Goal: Transaction & Acquisition: Purchase product/service

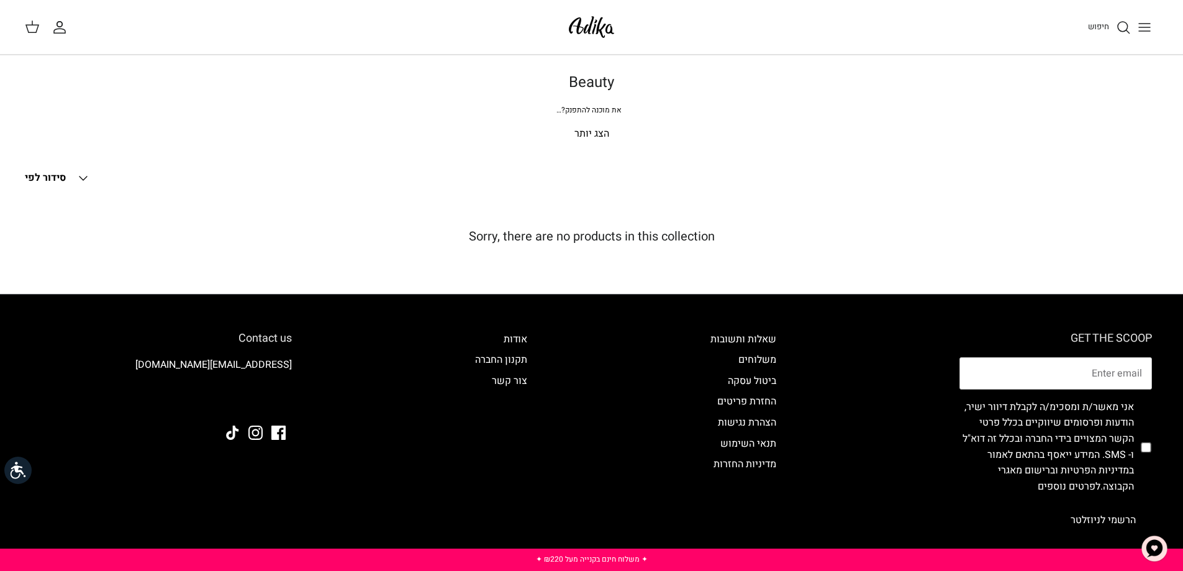
click at [598, 17] on img at bounding box center [591, 26] width 53 height 29
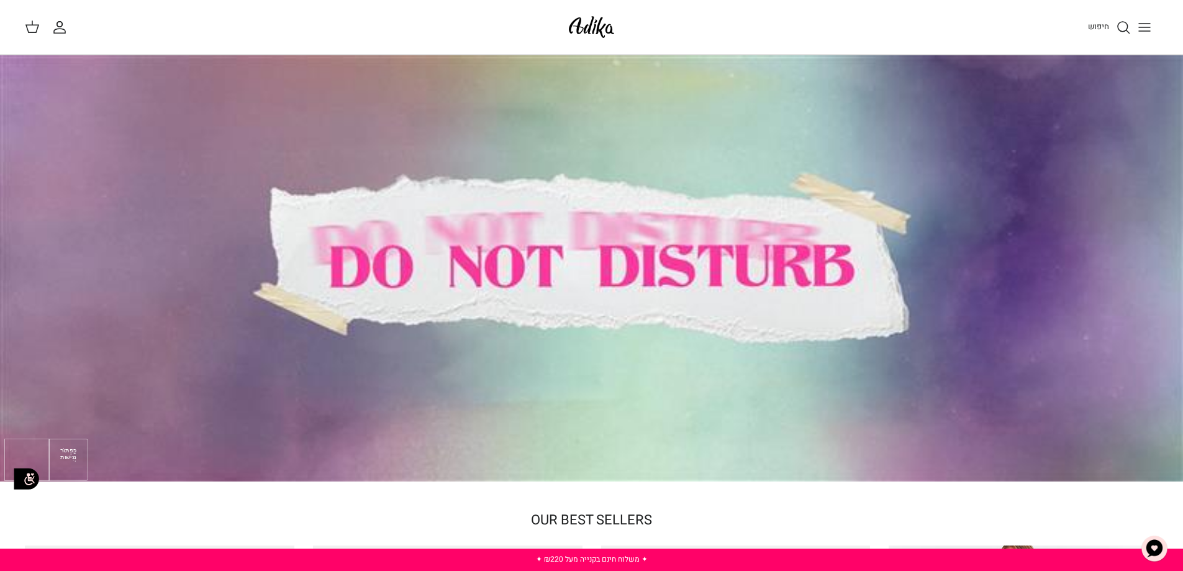
click at [17, 479] on img at bounding box center [26, 478] width 34 height 34
click at [20, 477] on img at bounding box center [26, 478] width 34 height 34
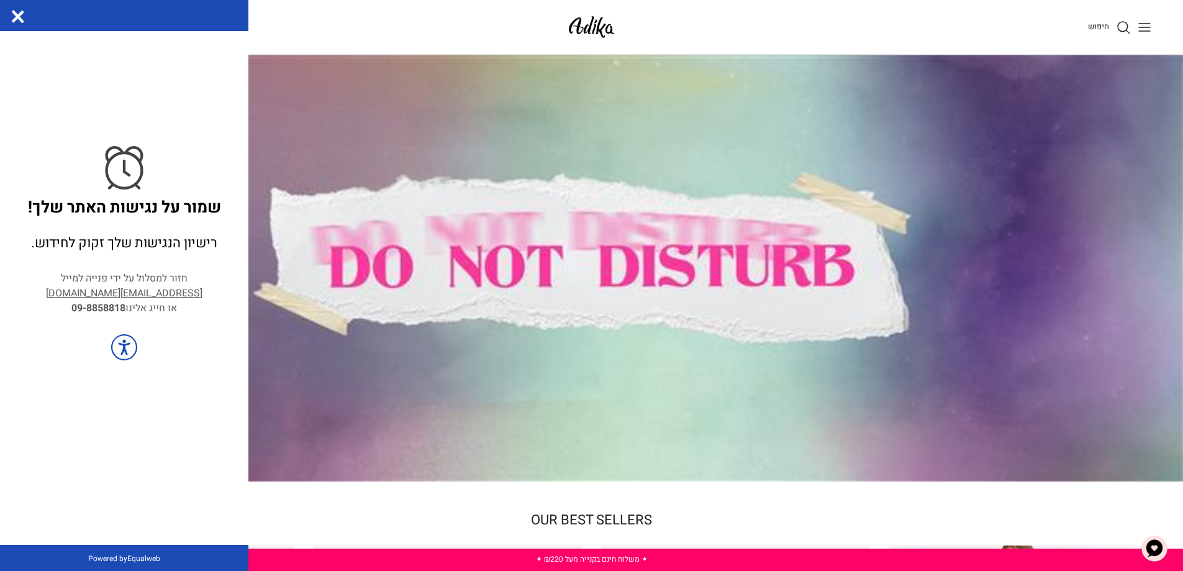
click at [363, 204] on div at bounding box center [591, 268] width 1183 height 426
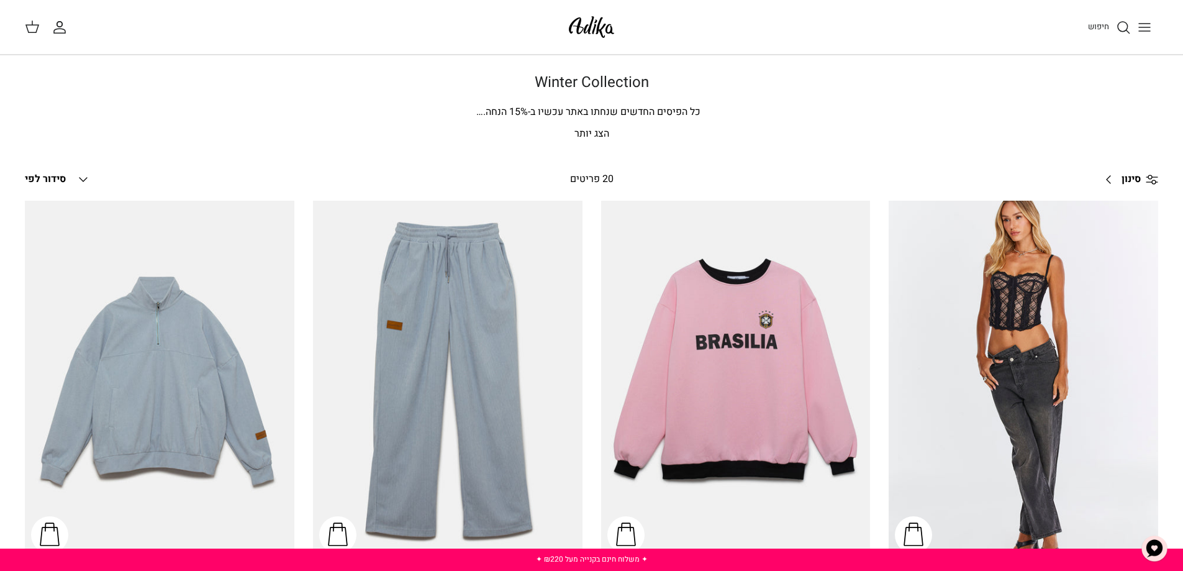
click at [610, 25] on img at bounding box center [591, 26] width 53 height 29
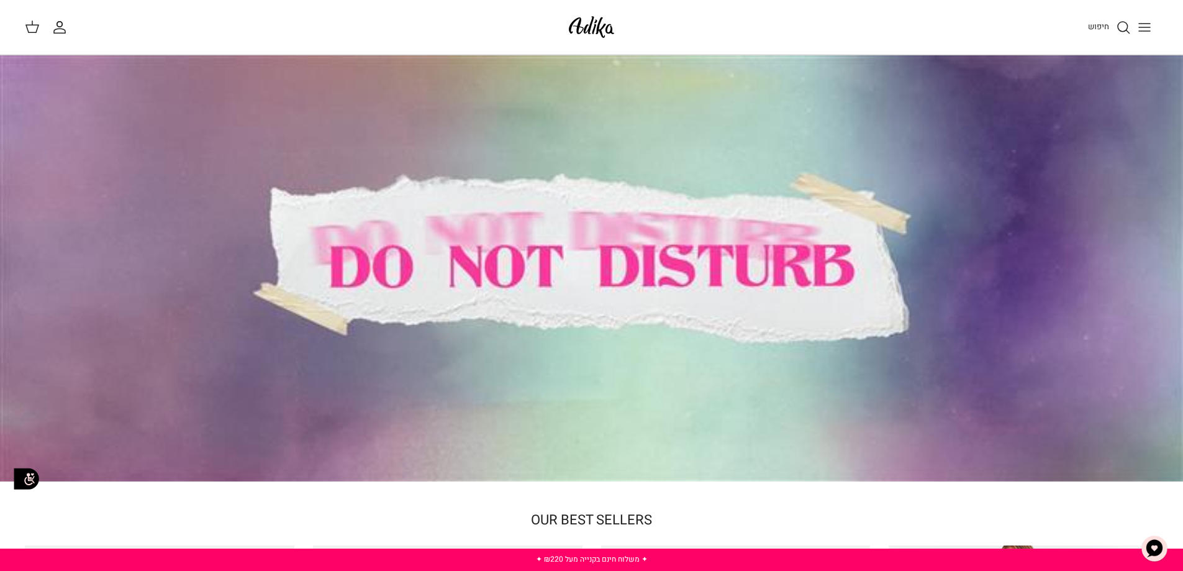
drag, startPoint x: 840, startPoint y: 423, endPoint x: 887, endPoint y: 156, distance: 271.0
click at [1122, 26] on icon "חיפוש" at bounding box center [1123, 27] width 15 height 15
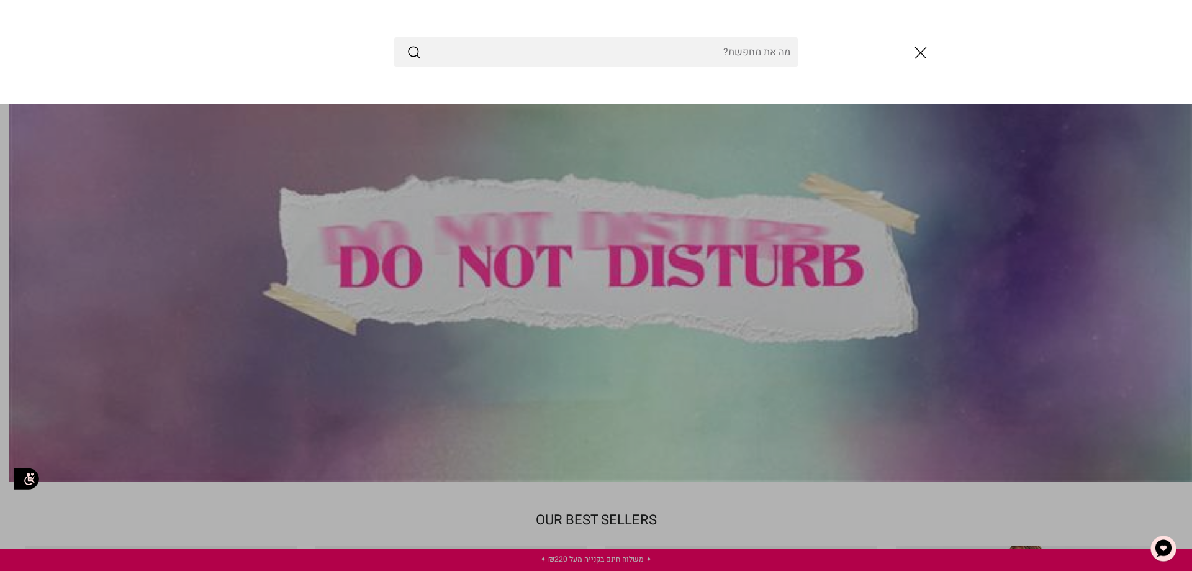
click at [695, 54] on input "Search Store" at bounding box center [596, 52] width 404 height 30
type input "בושם"
click at [407, 44] on button "Submit" at bounding box center [414, 52] width 15 height 16
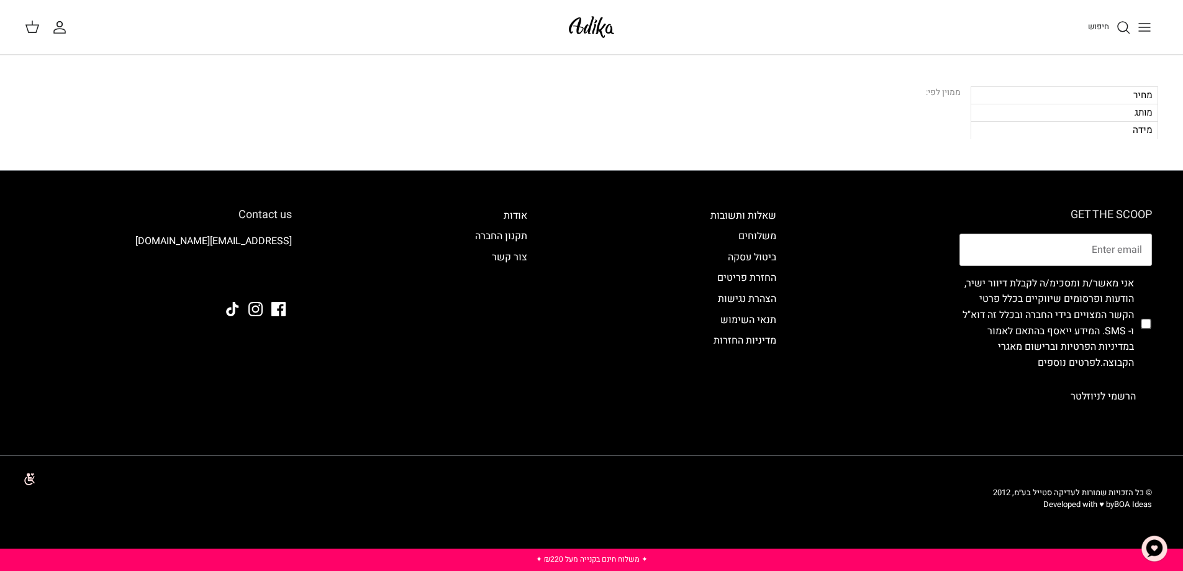
click at [603, 32] on img at bounding box center [591, 26] width 53 height 29
